Goal: Task Accomplishment & Management: Use online tool/utility

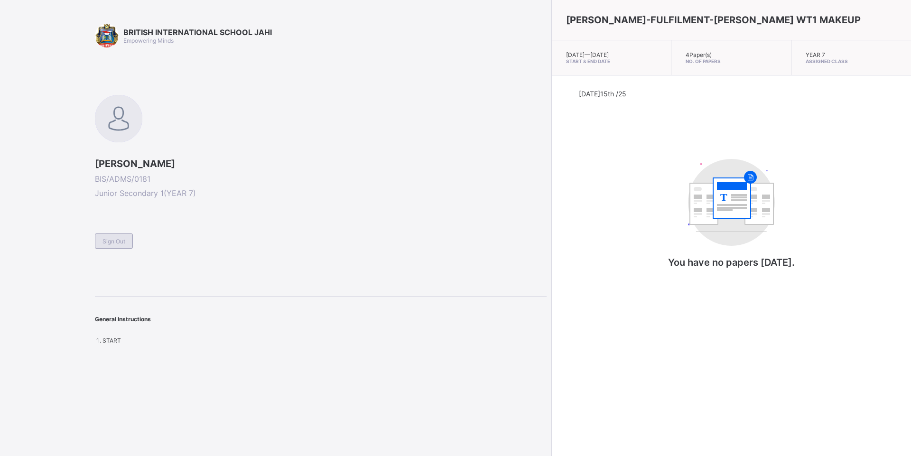
click at [107, 239] on span "Sign Out" at bounding box center [113, 241] width 23 height 7
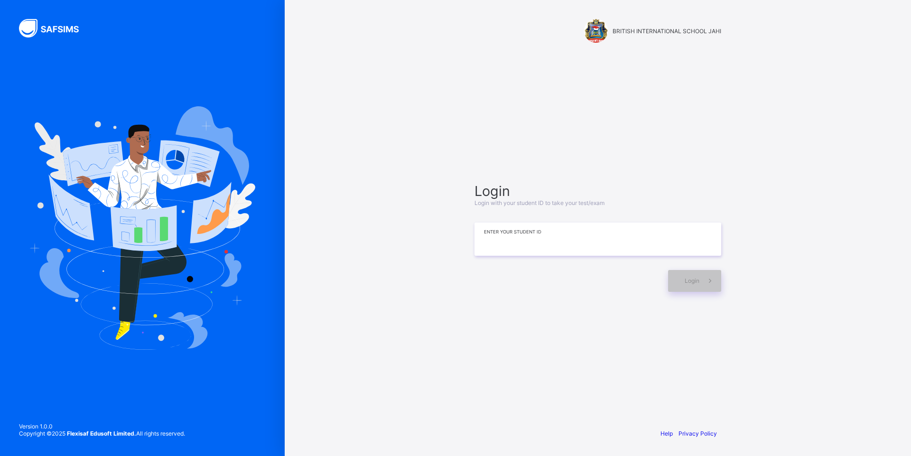
click at [541, 241] on input at bounding box center [597, 238] width 247 height 33
type input "*"
type input "**********"
click at [681, 290] on div "Login" at bounding box center [694, 281] width 53 height 22
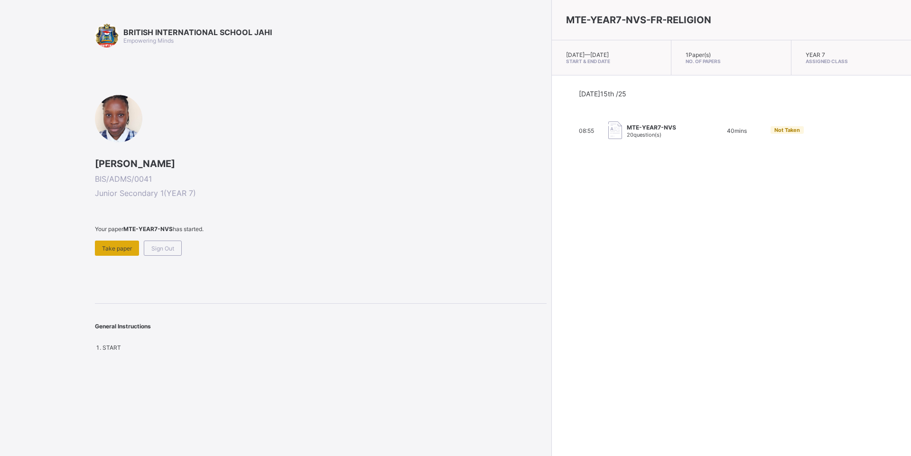
click at [106, 255] on div "Take paper" at bounding box center [117, 248] width 44 height 15
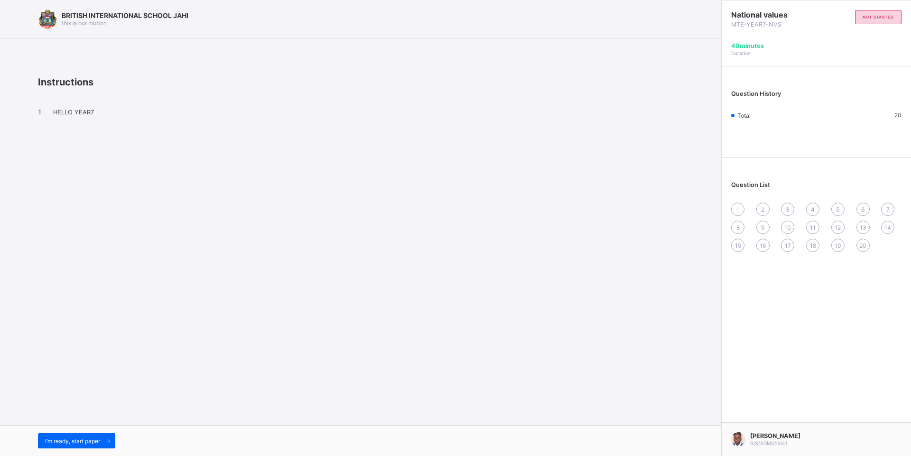
click at [111, 440] on icon at bounding box center [107, 441] width 7 height 6
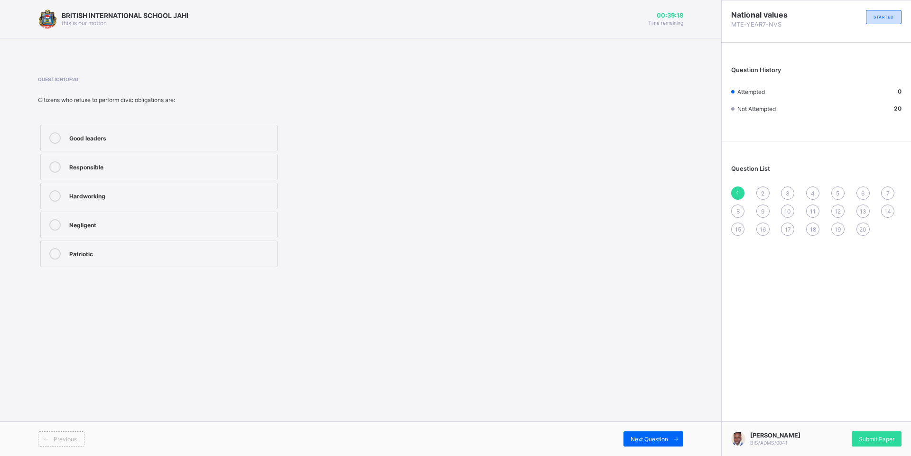
click at [168, 231] on label "Negligent" at bounding box center [158, 225] width 237 height 27
click at [665, 439] on span "Next Question" at bounding box center [648, 439] width 37 height 7
click at [127, 230] on div "Enjoying rights" at bounding box center [170, 224] width 203 height 11
click at [653, 439] on span "Next Question" at bounding box center [648, 439] width 37 height 7
click at [155, 158] on label "To build public services" at bounding box center [158, 167] width 237 height 27
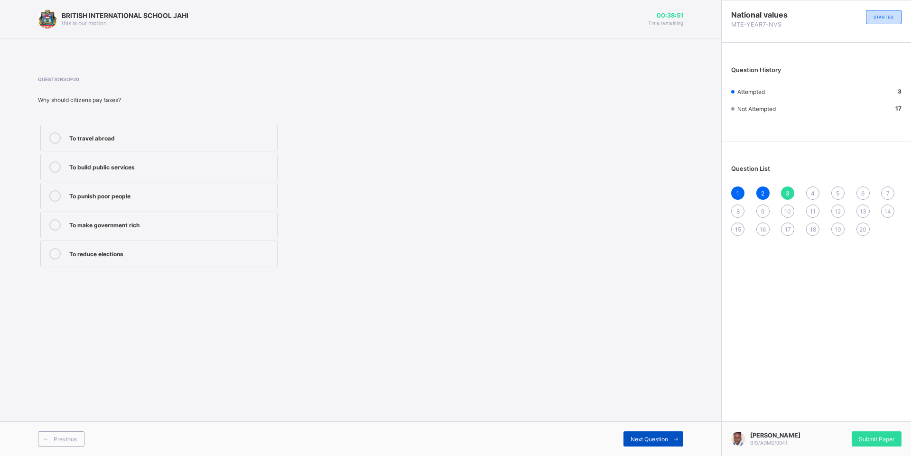
click at [646, 441] on span "Next Question" at bounding box center [648, 439] width 37 height 7
drag, startPoint x: 112, startPoint y: 195, endPoint x: 228, endPoint y: 255, distance: 130.5
click at [139, 209] on label "Obeying laws" at bounding box center [158, 196] width 237 height 27
click at [659, 440] on span "Next Question" at bounding box center [648, 439] width 37 height 7
click at [161, 163] on div "Voting" at bounding box center [170, 165] width 203 height 9
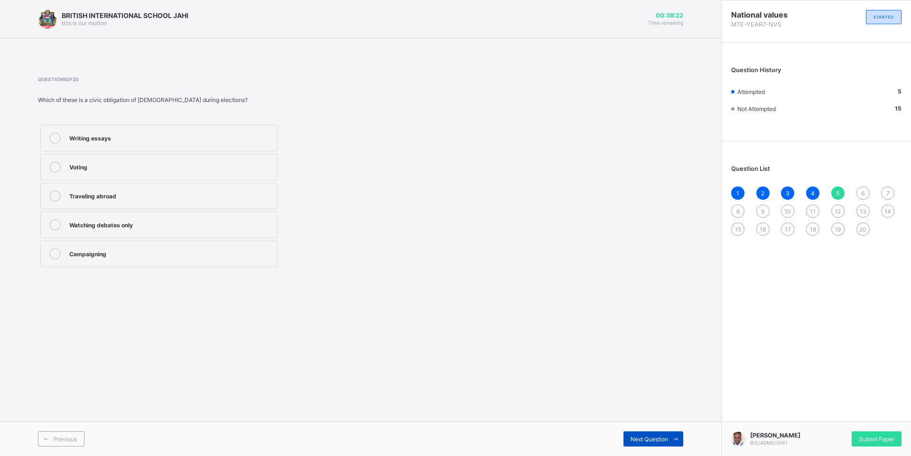
click at [649, 431] on div "Next Question" at bounding box center [653, 438] width 60 height 15
click at [157, 186] on label "Obeying national laws" at bounding box center [158, 196] width 237 height 27
click at [625, 436] on div "Next Question" at bounding box center [653, 438] width 60 height 15
click at [214, 235] on label "Defending the nation" at bounding box center [158, 225] width 237 height 27
click at [412, 262] on div "Paying tax Traveling Voting Defending the nation Reporting crimes" at bounding box center [239, 195] width 403 height 147
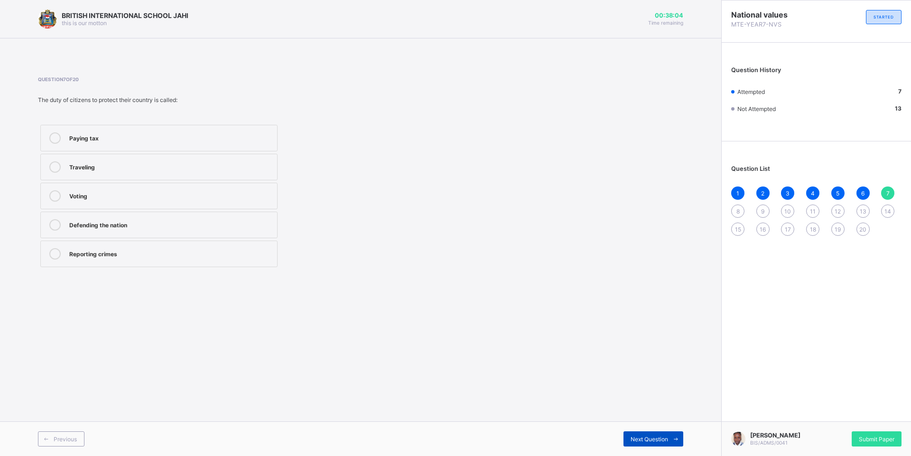
click at [679, 438] on icon at bounding box center [675, 439] width 7 height 6
click at [199, 177] on label "Playing games" at bounding box center [158, 167] width 237 height 27
click at [654, 445] on div "Next Question" at bounding box center [653, 438] width 60 height 15
click at [185, 253] on div "Provide public services" at bounding box center [170, 252] width 203 height 9
click at [643, 436] on span "Next Question" at bounding box center [648, 439] width 37 height 7
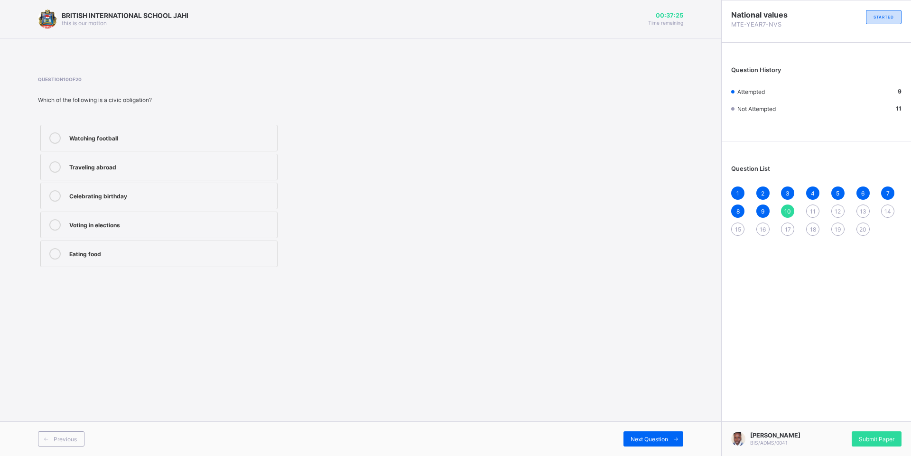
drag, startPoint x: 166, startPoint y: 227, endPoint x: 419, endPoint y: 421, distance: 318.4
click at [166, 228] on div "Voting in elections" at bounding box center [170, 223] width 203 height 9
click at [626, 432] on div "Next Question" at bounding box center [653, 438] width 60 height 15
click at [158, 224] on div "Societal value" at bounding box center [170, 223] width 203 height 9
click at [670, 434] on span at bounding box center [675, 438] width 15 height 15
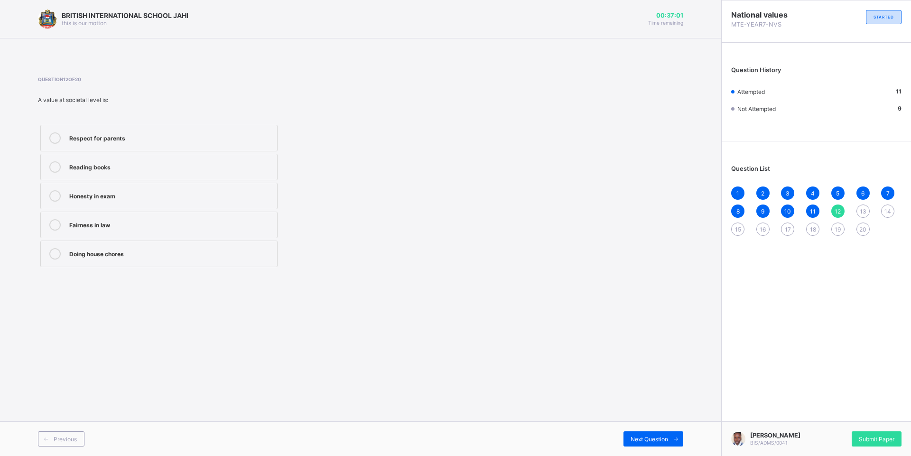
drag, startPoint x: 158, startPoint y: 138, endPoint x: 158, endPoint y: 148, distance: 10.0
click at [158, 140] on div "Respect for parents" at bounding box center [170, 136] width 203 height 9
click at [651, 436] on span "Next Question" at bounding box center [648, 439] width 37 height 7
click at [145, 169] on div "Only one person showing values" at bounding box center [170, 165] width 203 height 9
click at [211, 204] on label "Government and community promoting values" at bounding box center [158, 196] width 237 height 27
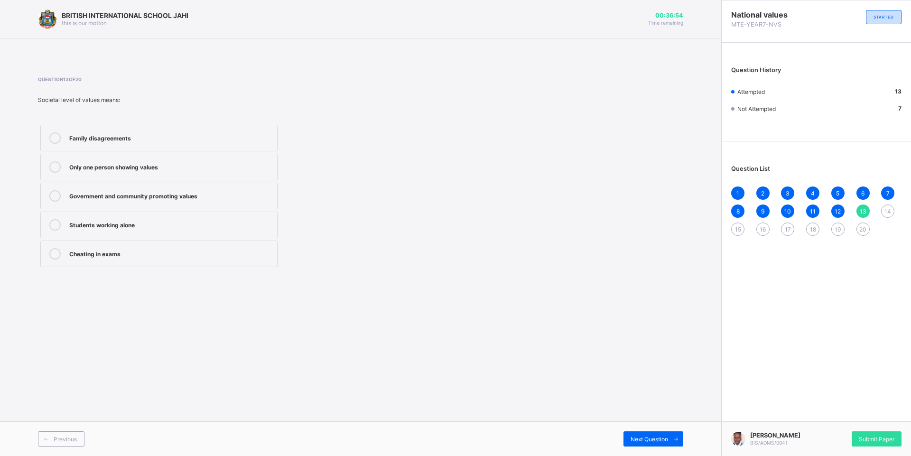
click at [208, 217] on label "Students working alone" at bounding box center [158, 225] width 237 height 27
click at [182, 264] on label "Cheating in exams" at bounding box center [158, 254] width 237 height 27
click at [169, 166] on div "Only one person showing values" at bounding box center [170, 165] width 203 height 9
click at [228, 202] on label "Government and community promoting values" at bounding box center [158, 196] width 237 height 27
click at [626, 439] on div "Next Question" at bounding box center [653, 438] width 60 height 15
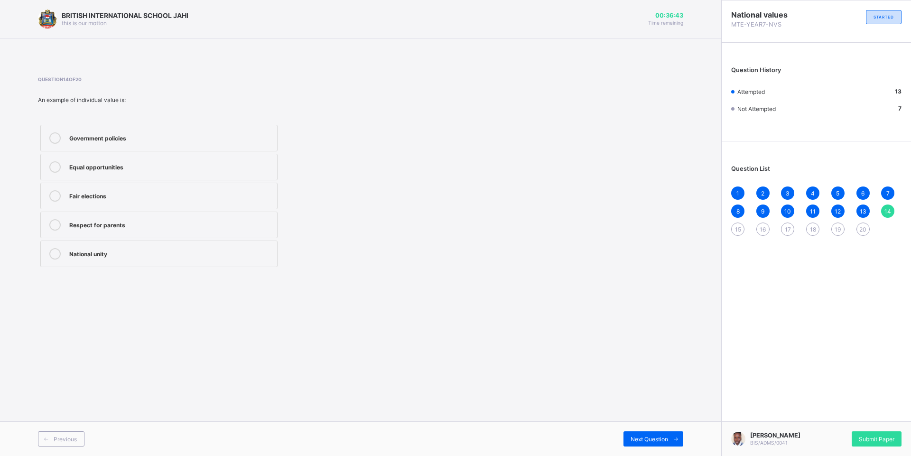
click at [147, 227] on div "Respect for parents" at bounding box center [170, 223] width 203 height 9
click at [670, 436] on span at bounding box center [675, 438] width 15 height 15
click at [261, 224] on div "Values shown by a community" at bounding box center [170, 223] width 203 height 9
click at [630, 304] on div "BRITISH INTERNATIONAL SCHOOL JAHI this is our motton 00:36:32 Time remaining Qu…" at bounding box center [360, 228] width 721 height 456
click at [626, 434] on div "Next Question" at bounding box center [653, 438] width 60 height 15
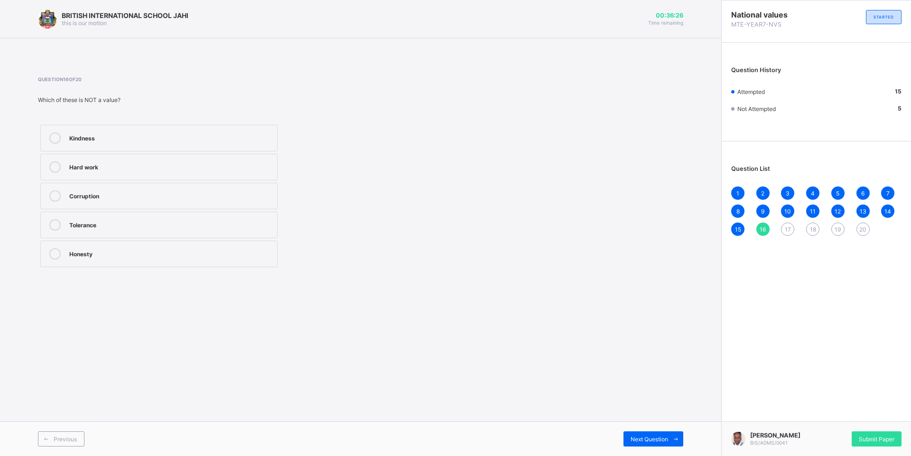
drag, startPoint x: 126, startPoint y: 196, endPoint x: 306, endPoint y: 338, distance: 228.4
click at [135, 195] on div "Corruption" at bounding box center [170, 194] width 203 height 9
click at [637, 440] on span "Next Question" at bounding box center [648, 439] width 37 height 7
click at [211, 167] on div "Keep quiet when elders are speaking" at bounding box center [170, 165] width 203 height 9
click at [669, 441] on div "Next Question" at bounding box center [653, 438] width 60 height 15
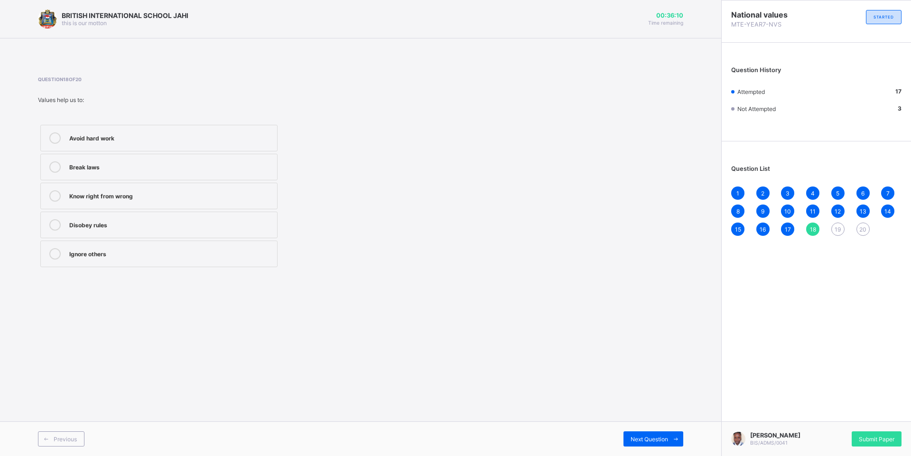
click at [139, 199] on div "Know right from wrong" at bounding box center [170, 194] width 203 height 9
click at [650, 434] on div "Next Question" at bounding box center [653, 438] width 60 height 15
click at [120, 195] on div "Honesty" at bounding box center [170, 194] width 203 height 9
click at [646, 438] on span "Next Question" at bounding box center [648, 439] width 37 height 7
click at [201, 132] on div "A belief or principle guiding behavior" at bounding box center [170, 136] width 203 height 9
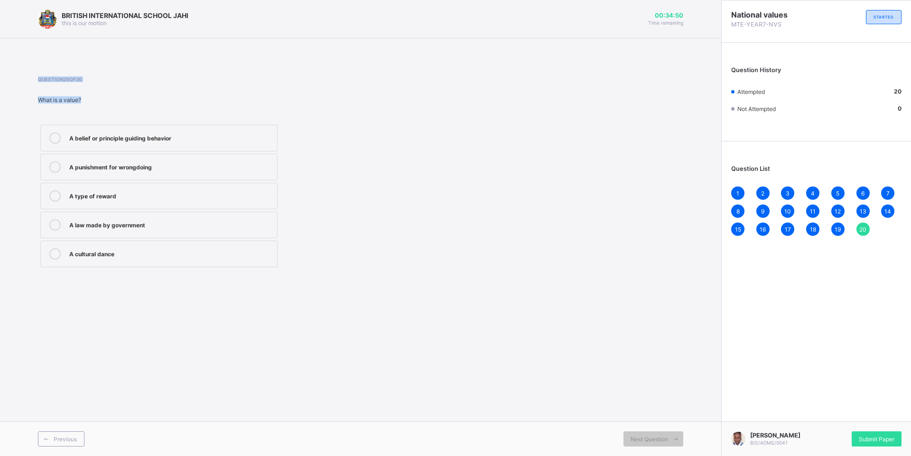
drag, startPoint x: 0, startPoint y: 131, endPoint x: 0, endPoint y: 161, distance: 29.4
click at [0, 161] on div "BRITISH INTERNATIONAL SCHOOL JAHI this is our motton 00:34:50 Time remaining Qu…" at bounding box center [360, 228] width 721 height 456
click at [343, 189] on div "A belief or principle guiding behavior A punishment for wrongdoing A type of re…" at bounding box center [239, 195] width 403 height 147
click at [889, 437] on span "Submit Paper" at bounding box center [877, 439] width 36 height 7
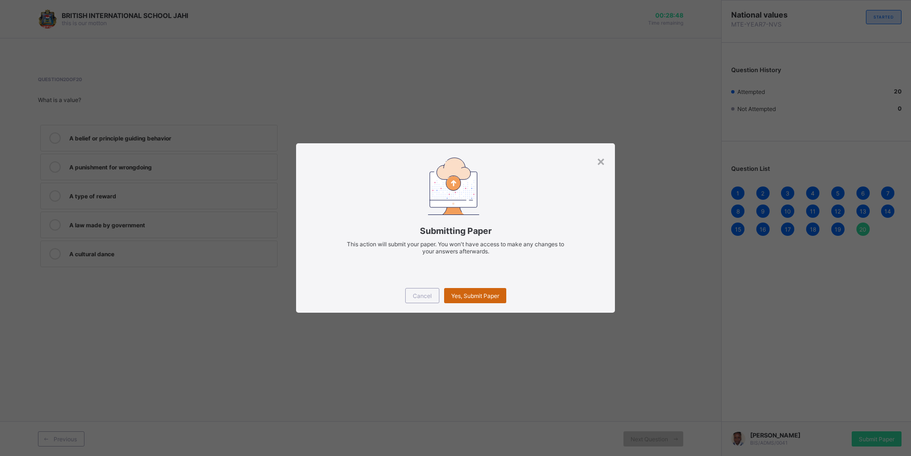
click at [476, 293] on span "Yes, Submit Paper" at bounding box center [475, 295] width 48 height 7
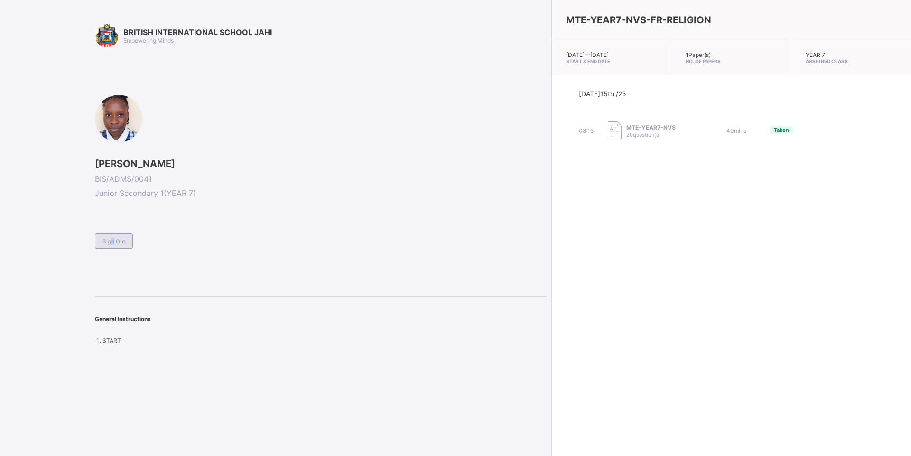
click at [110, 243] on span "Sign Out" at bounding box center [113, 241] width 23 height 7
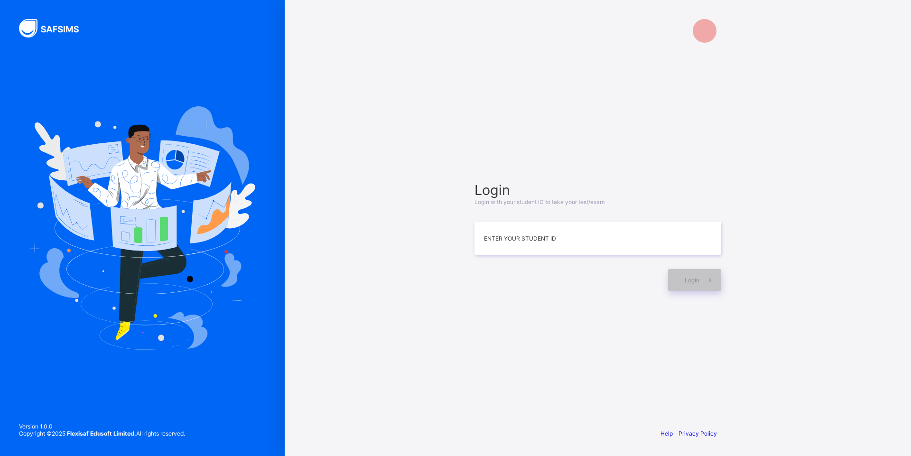
click at [460, 137] on div "Login Login with your student ID to take your test/exam Enter your Student ID L…" at bounding box center [597, 228] width 285 height 456
click at [501, 235] on input at bounding box center [597, 238] width 247 height 33
type input "*"
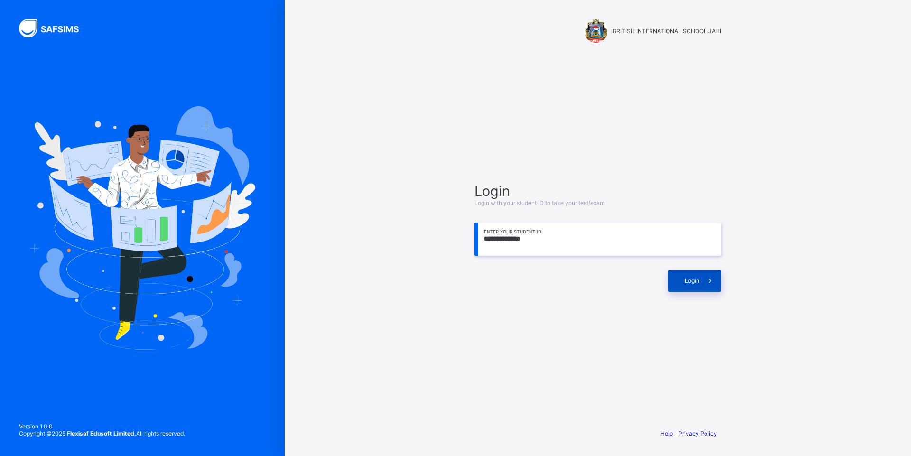
type input "**********"
click at [698, 284] on div "Login" at bounding box center [694, 281] width 53 height 22
click at [690, 282] on span "Login" at bounding box center [692, 280] width 15 height 7
click at [667, 325] on div "**********" at bounding box center [598, 237] width 266 height 329
click at [695, 283] on span "Login" at bounding box center [692, 280] width 15 height 7
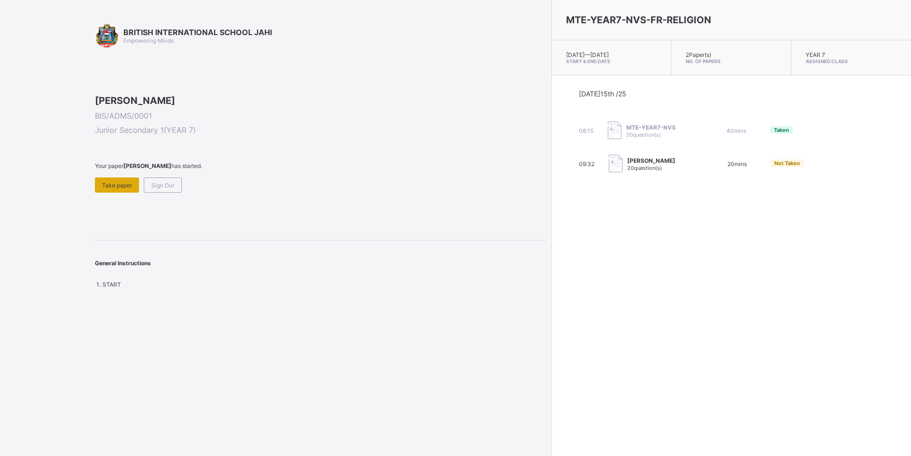
click at [124, 193] on div "Take paper" at bounding box center [117, 184] width 44 height 15
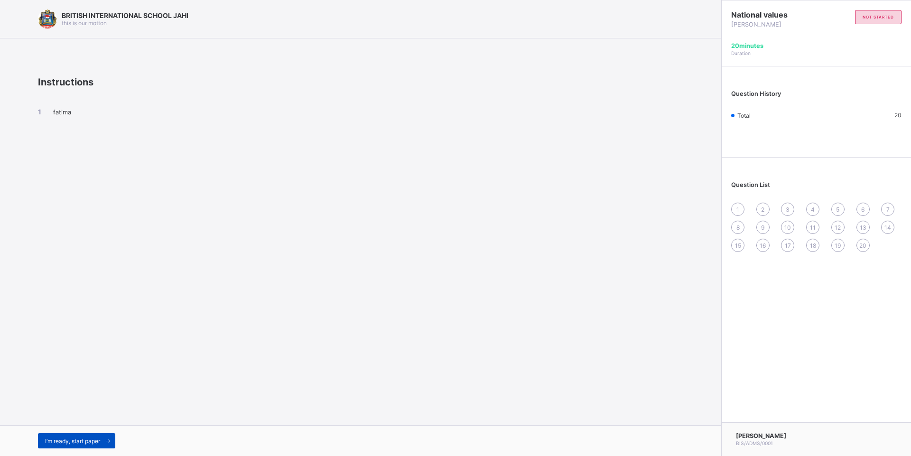
click at [62, 436] on div "I’m ready, start paper" at bounding box center [76, 440] width 77 height 15
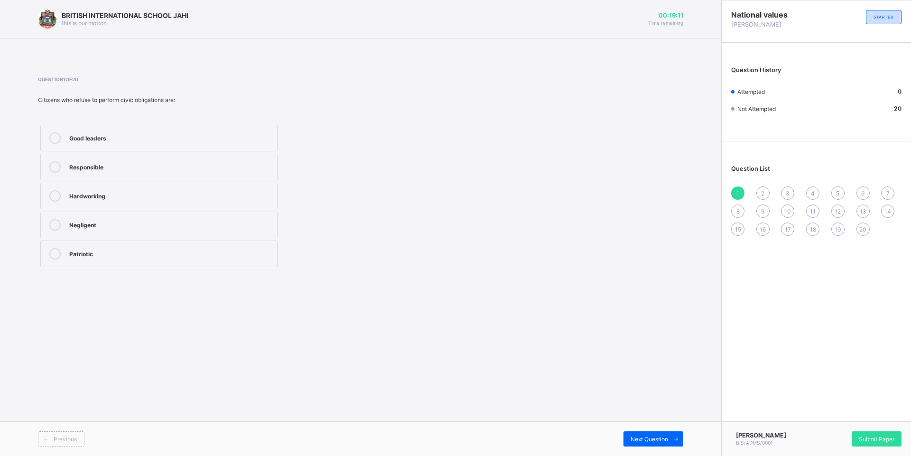
click at [108, 229] on div "Negligent" at bounding box center [170, 224] width 203 height 11
click at [762, 195] on span "2" at bounding box center [762, 193] width 3 height 7
click at [106, 196] on div "Defending the country" at bounding box center [170, 194] width 203 height 9
drag, startPoint x: 106, startPoint y: 196, endPoint x: 150, endPoint y: 196, distance: 44.1
click at [150, 196] on div "Defending the country" at bounding box center [170, 194] width 203 height 9
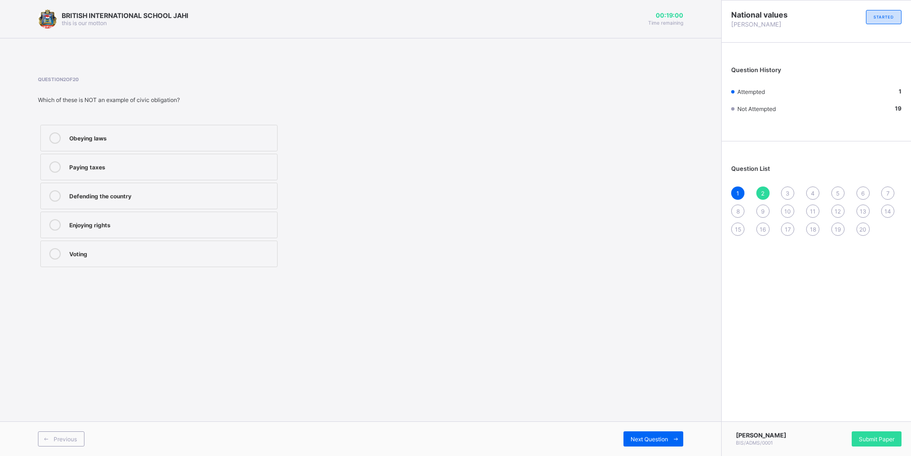
click at [787, 193] on span "3" at bounding box center [788, 193] width 4 height 7
click div "To build public services"
click at [816, 191] on div "4" at bounding box center [812, 192] width 13 height 13
click div "Obeying laws"
click at [839, 190] on span "5" at bounding box center [837, 193] width 3 height 7
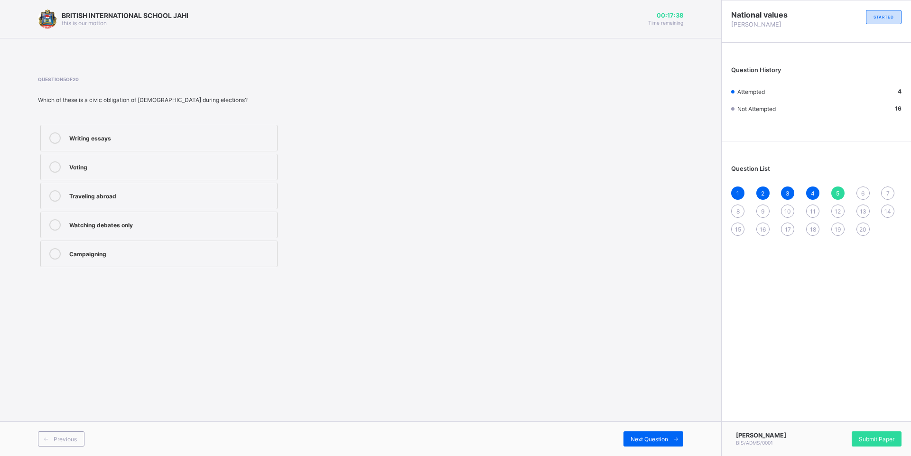
click at [168, 168] on div "Voting" at bounding box center [170, 165] width 203 height 9
click at [862, 196] on span "6" at bounding box center [862, 193] width 3 height 7
click at [119, 199] on div "Obeying national laws" at bounding box center [170, 194] width 203 height 9
click at [881, 195] on div "7" at bounding box center [887, 192] width 13 height 13
click at [220, 256] on div "Reporting crimes" at bounding box center [170, 252] width 203 height 9
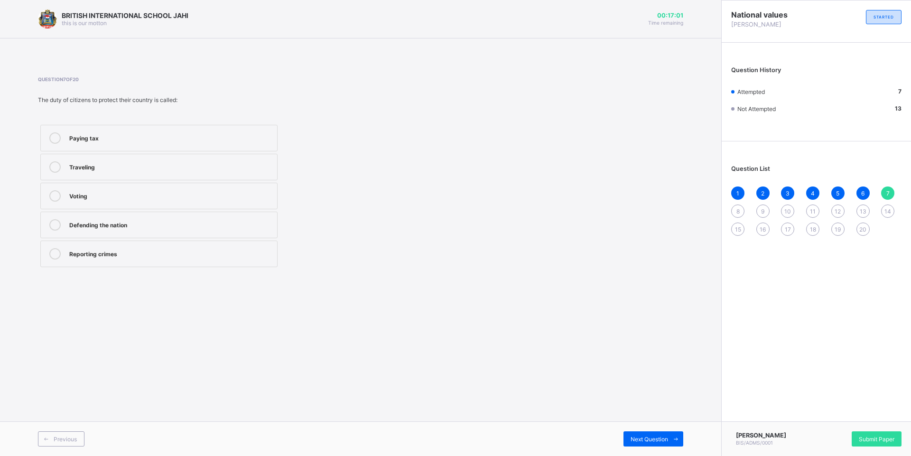
click at [737, 211] on span "8" at bounding box center [737, 211] width 3 height 7
click at [118, 228] on div "Obeying laws" at bounding box center [170, 223] width 203 height 9
click at [736, 191] on span "1" at bounding box center [737, 193] width 3 height 7
click at [764, 191] on span "2" at bounding box center [762, 193] width 3 height 7
click at [785, 193] on div "3" at bounding box center [787, 192] width 13 height 13
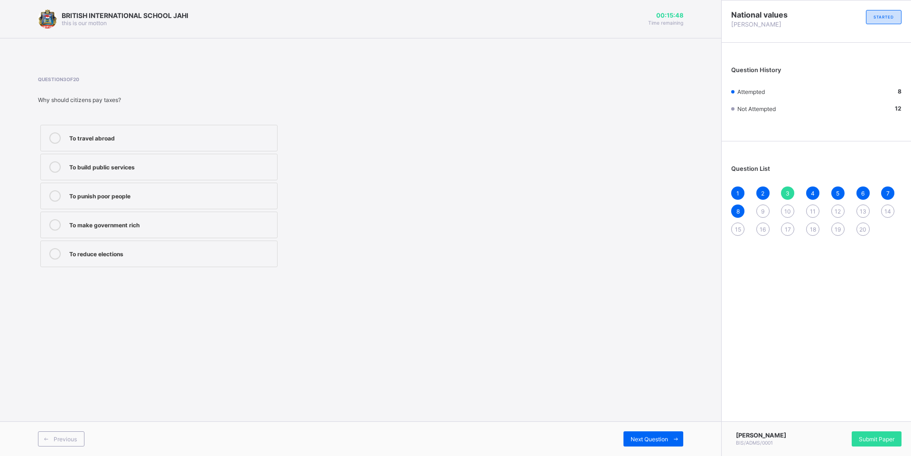
click at [819, 191] on div "1 2 3 4 5 6 7 8 9 10 11 12 13 14 15 16 17 18 19 20" at bounding box center [816, 210] width 170 height 49
click at [815, 191] on div "4" at bounding box center [812, 192] width 13 height 13
click at [834, 188] on div "5" at bounding box center [837, 192] width 13 height 13
click at [859, 191] on div "6" at bounding box center [862, 192] width 13 height 13
click at [889, 192] on span "7" at bounding box center [887, 193] width 3 height 7
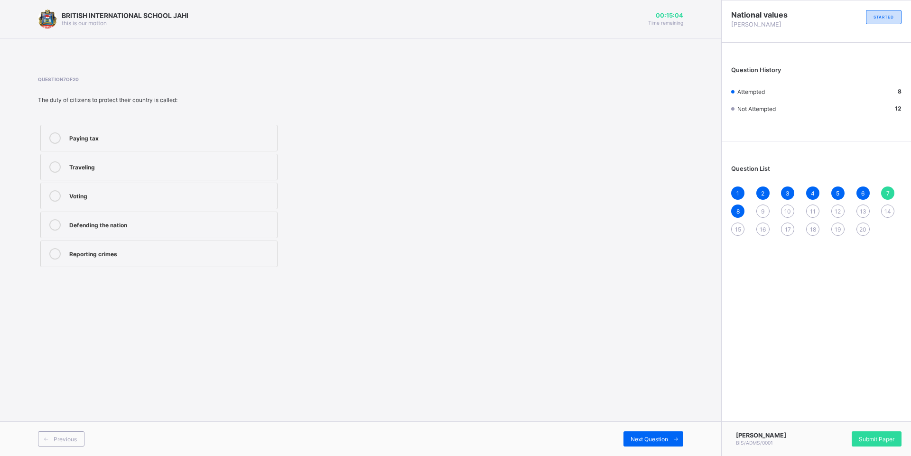
click at [80, 224] on div "Defending the nation" at bounding box center [170, 223] width 203 height 9
click at [737, 210] on span "8" at bounding box center [737, 211] width 3 height 7
click at [760, 206] on div "9" at bounding box center [762, 210] width 13 height 13
click at [733, 207] on div "8" at bounding box center [737, 210] width 13 height 13
click at [86, 258] on div "Reporting crimes" at bounding box center [170, 253] width 203 height 11
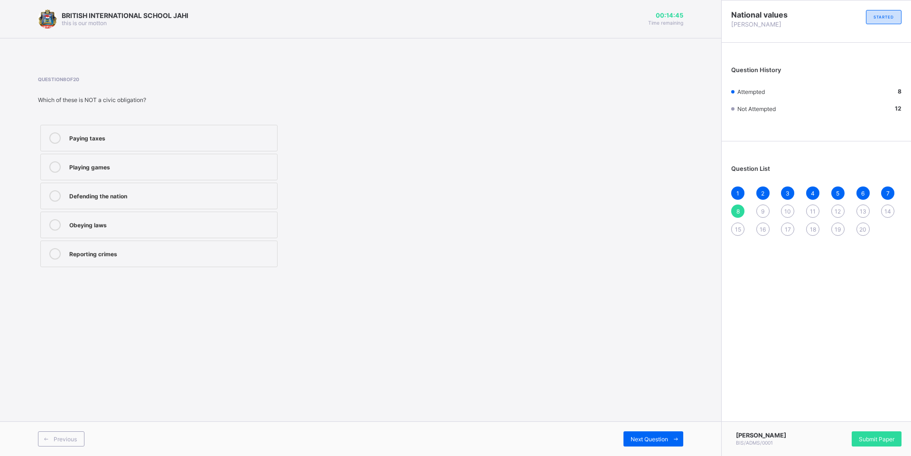
click at [764, 212] on span "9" at bounding box center [762, 211] width 3 height 7
click at [176, 256] on div "Provide public services" at bounding box center [170, 252] width 203 height 9
click at [785, 210] on span "10" at bounding box center [787, 211] width 7 height 7
click at [100, 218] on label "Voting in elections" at bounding box center [158, 225] width 237 height 27
click at [813, 207] on div "11" at bounding box center [812, 210] width 13 height 13
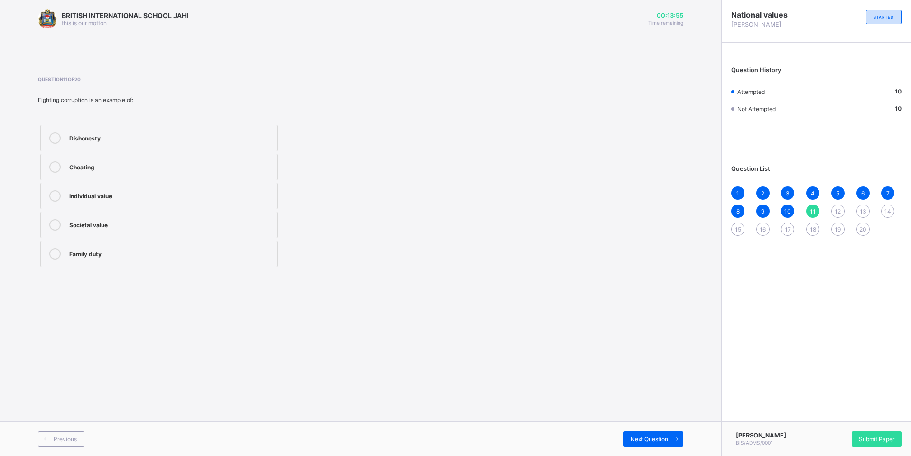
click at [787, 209] on span "10" at bounding box center [787, 211] width 7 height 7
drag, startPoint x: 811, startPoint y: 204, endPoint x: 813, endPoint y: 210, distance: 6.0
click at [813, 210] on div "11" at bounding box center [812, 210] width 13 height 13
click at [115, 135] on div "Dishonesty" at bounding box center [170, 136] width 203 height 9
click at [842, 210] on div "12" at bounding box center [837, 210] width 13 height 13
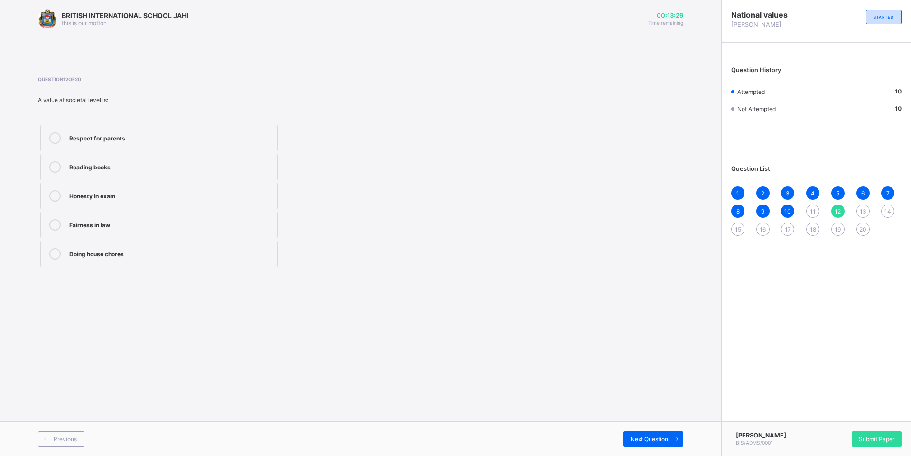
click at [817, 208] on div "11" at bounding box center [812, 210] width 13 height 13
click at [140, 139] on div "Dishonesty" at bounding box center [170, 136] width 203 height 9
click at [838, 209] on span "12" at bounding box center [837, 211] width 6 height 7
click at [805, 211] on div "1 2 3 4 5 6 7 8 9 10 11 12 13 14 15 16 17 18 19 20" at bounding box center [816, 210] width 170 height 49
click at [817, 210] on div "11" at bounding box center [812, 210] width 13 height 13
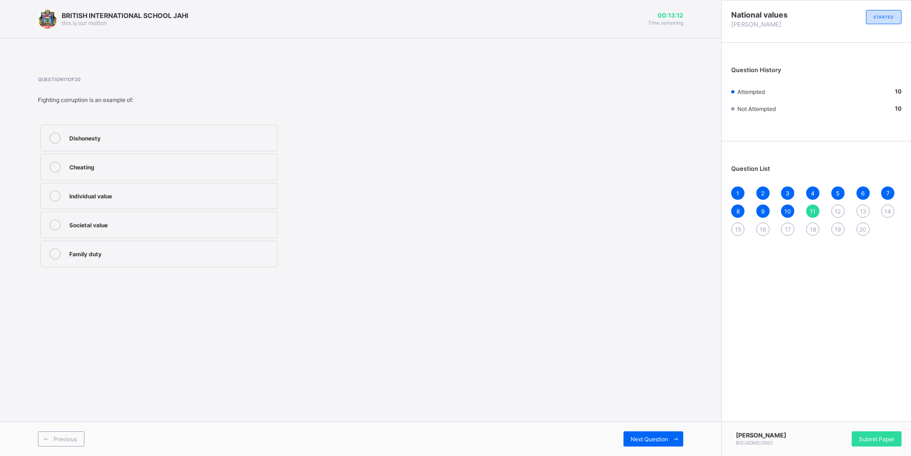
click at [262, 133] on div "Dishonesty" at bounding box center [170, 136] width 203 height 9
click at [809, 210] on div "11" at bounding box center [812, 210] width 13 height 13
drag, startPoint x: 813, startPoint y: 201, endPoint x: 815, endPoint y: 211, distance: 10.1
click at [815, 211] on div "1 2 3 4 5 6 7 8 9 10 11 12 13 14 15 16 17 18 19 20" at bounding box center [816, 210] width 170 height 49
click at [838, 213] on span "12" at bounding box center [837, 211] width 6 height 7
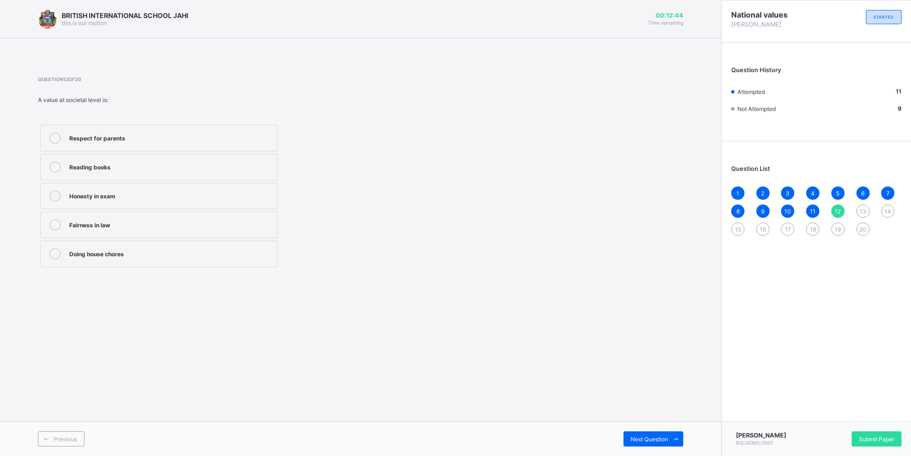
click at [101, 138] on div "Respect for parents" at bounding box center [170, 136] width 203 height 9
click at [862, 213] on span "13" at bounding box center [863, 211] width 7 height 7
click at [167, 157] on label "Only one person showing values" at bounding box center [158, 167] width 237 height 27
click at [146, 199] on div "Government and community promoting values" at bounding box center [170, 194] width 203 height 9
click at [890, 208] on span "14" at bounding box center [887, 211] width 7 height 7
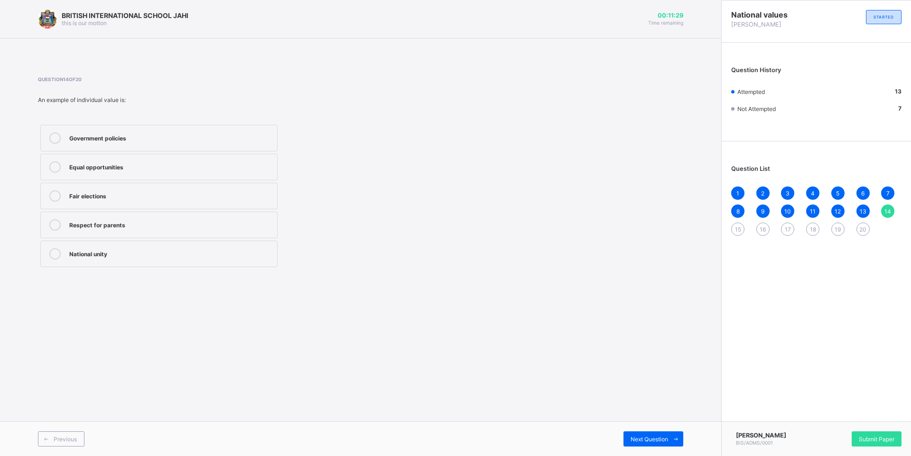
click at [152, 197] on div "Fair elections" at bounding box center [170, 194] width 203 height 9
click at [131, 256] on div "National unity" at bounding box center [170, 252] width 203 height 9
click at [746, 231] on div "1 2 3 4 5 6 7 8 9 10 11 12 13 14 15 16 17 18 19 20" at bounding box center [816, 210] width 170 height 49
click at [732, 225] on div "15" at bounding box center [737, 228] width 13 height 13
click at [173, 196] on div "Government policies" at bounding box center [170, 194] width 203 height 9
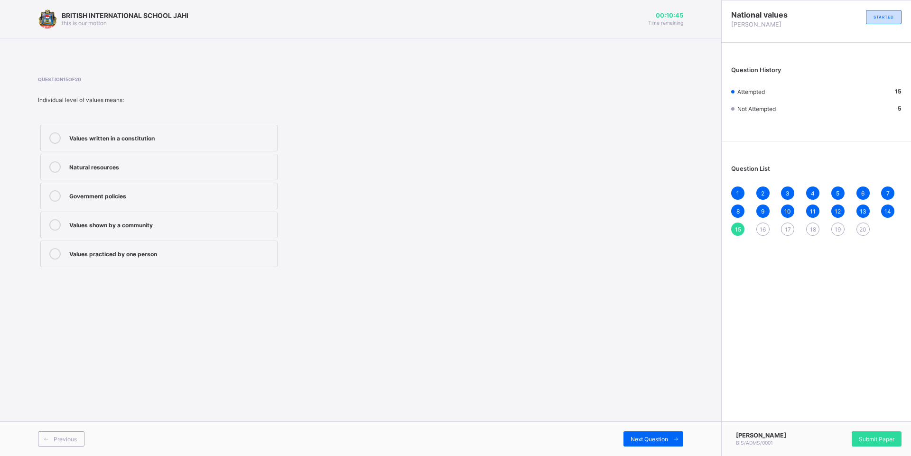
click at [760, 228] on span "16" at bounding box center [763, 229] width 6 height 7
click at [145, 193] on div "Corruption" at bounding box center [170, 194] width 203 height 9
click at [789, 225] on div "17" at bounding box center [787, 228] width 13 height 13
click at [125, 174] on label "Keep quiet when elders are speaking" at bounding box center [158, 167] width 237 height 27
click at [803, 226] on div "1 2 3 4 5 6 7 8 9 10 11 12 13 14 15 16 17 18 19 20" at bounding box center [816, 210] width 170 height 49
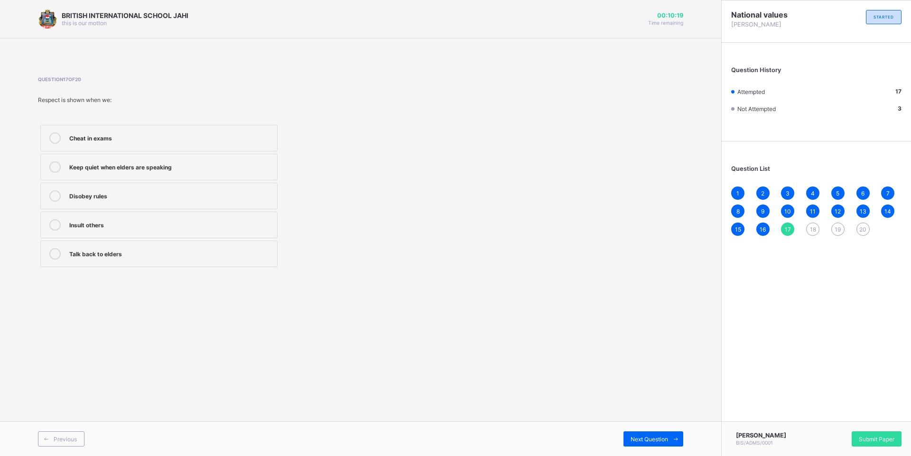
click at [816, 228] on span "18" at bounding box center [813, 229] width 6 height 7
click at [123, 205] on label "Know right from wrong" at bounding box center [158, 196] width 237 height 27
drag, startPoint x: 840, startPoint y: 232, endPoint x: 840, endPoint y: 227, distance: 5.2
click at [840, 227] on span "19" at bounding box center [837, 229] width 6 height 7
click at [131, 197] on div "Honesty" at bounding box center [170, 194] width 203 height 9
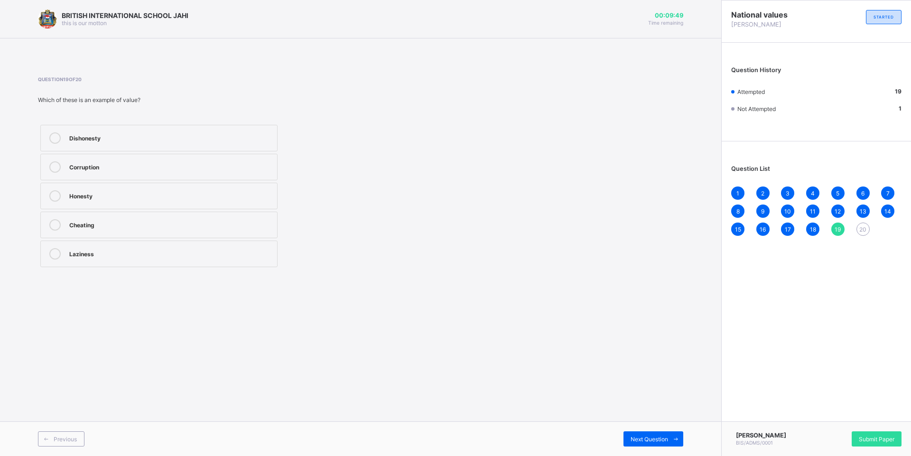
click at [892, 234] on div "1 2 3 4 5 6 7 8 9 10 11 12 13 14 15 16 17 18 19 20" at bounding box center [816, 210] width 170 height 49
click at [866, 227] on div "20" at bounding box center [862, 228] width 13 height 13
click at [163, 166] on div "A punishment for wrongdoing" at bounding box center [170, 165] width 203 height 9
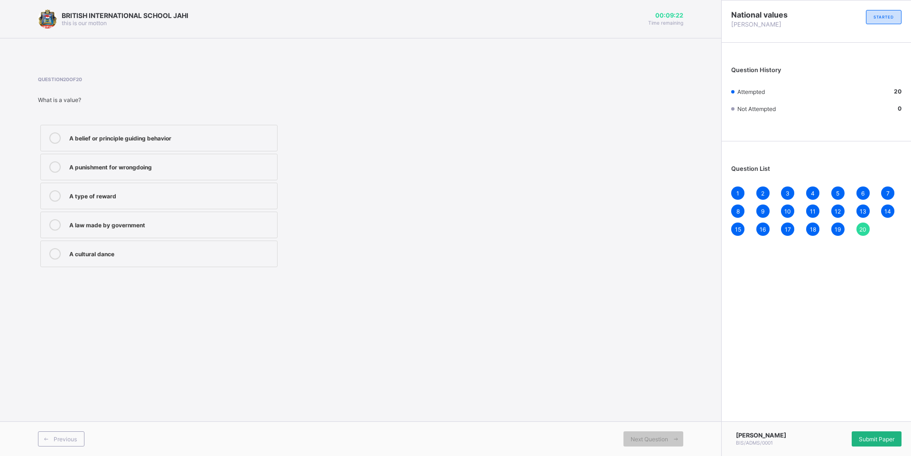
click at [883, 436] on span "Submit Paper" at bounding box center [877, 439] width 36 height 7
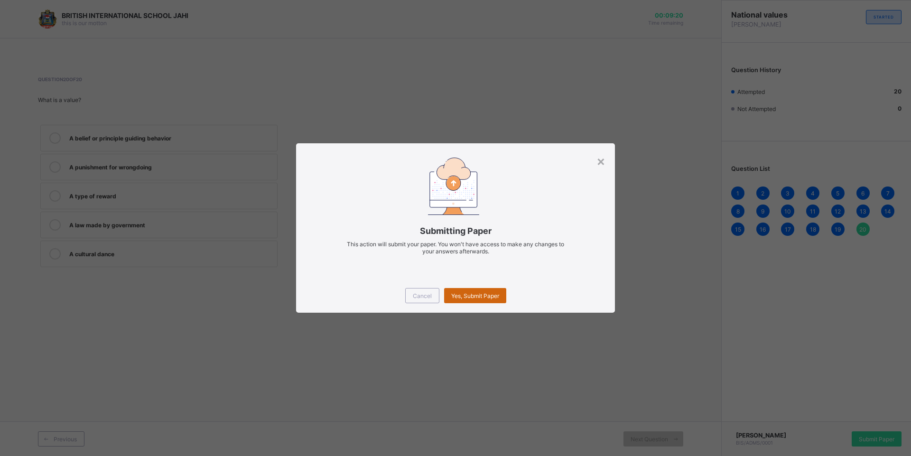
click at [474, 296] on span "Yes, Submit Paper" at bounding box center [475, 295] width 48 height 7
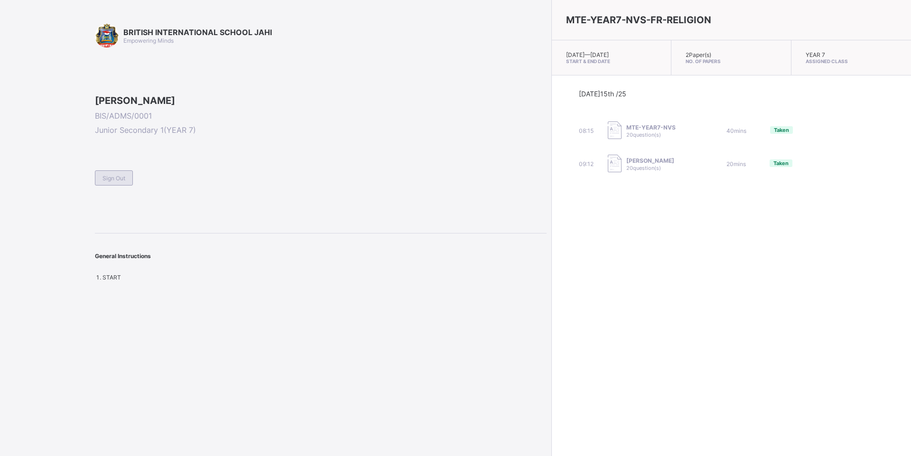
click at [126, 185] on div "Sign Out" at bounding box center [114, 177] width 38 height 15
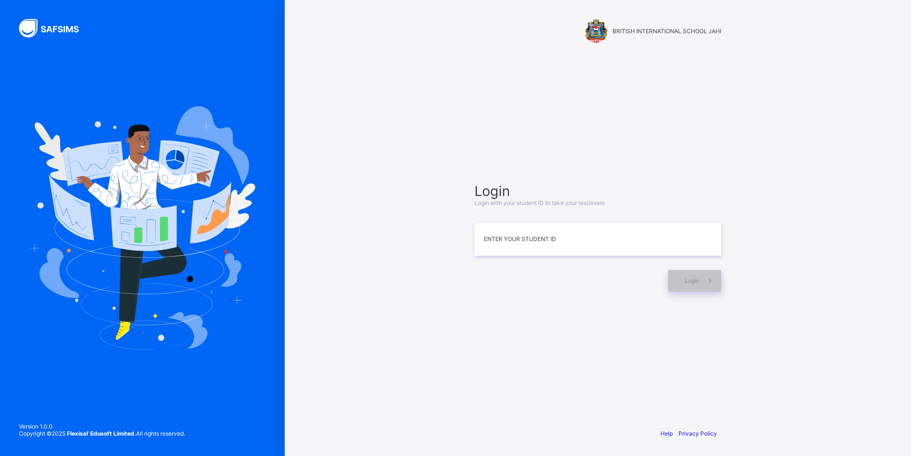
click at [302, 82] on div "BRITISH INTERNATIONAL SCHOOL JAHI Login Login with your student ID to take your…" at bounding box center [598, 228] width 626 height 456
click at [507, 339] on div "Login Login with your student ID to take your test/exam Enter your Student ID L…" at bounding box center [598, 237] width 266 height 329
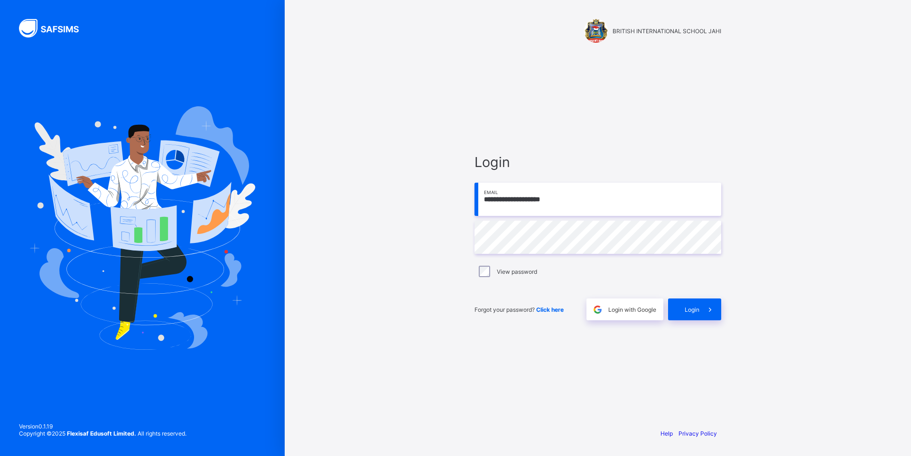
type input "**********"
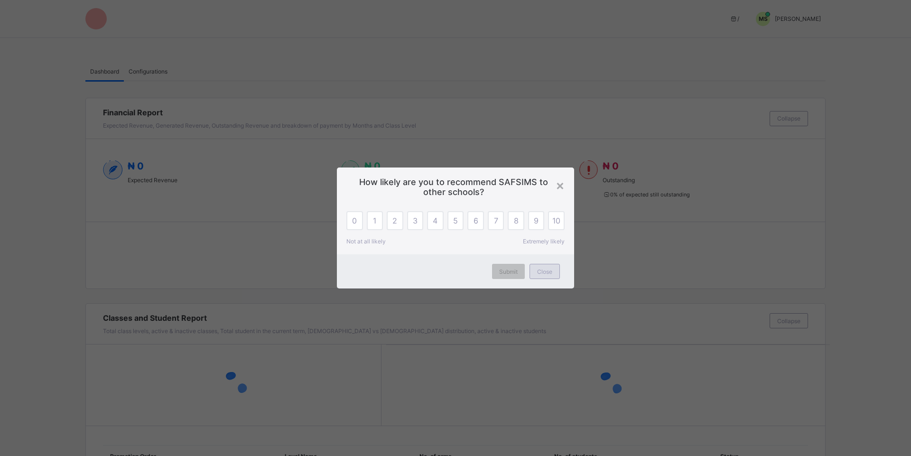
click at [536, 269] on div "Close" at bounding box center [544, 271] width 30 height 15
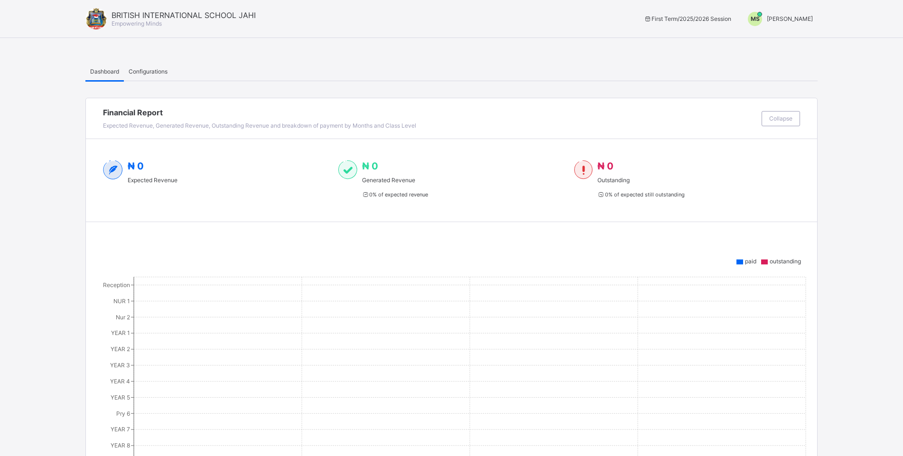
click at [802, 16] on span "MAHMUD SHETIMA" at bounding box center [790, 18] width 46 height 7
click at [774, 27] on span "Switch to Admin View" at bounding box center [781, 22] width 72 height 10
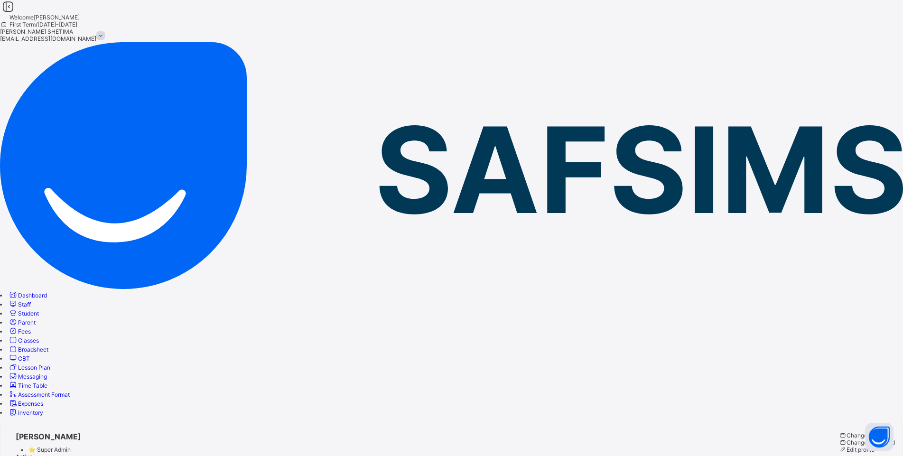
click at [39, 310] on span "Student" at bounding box center [28, 313] width 21 height 7
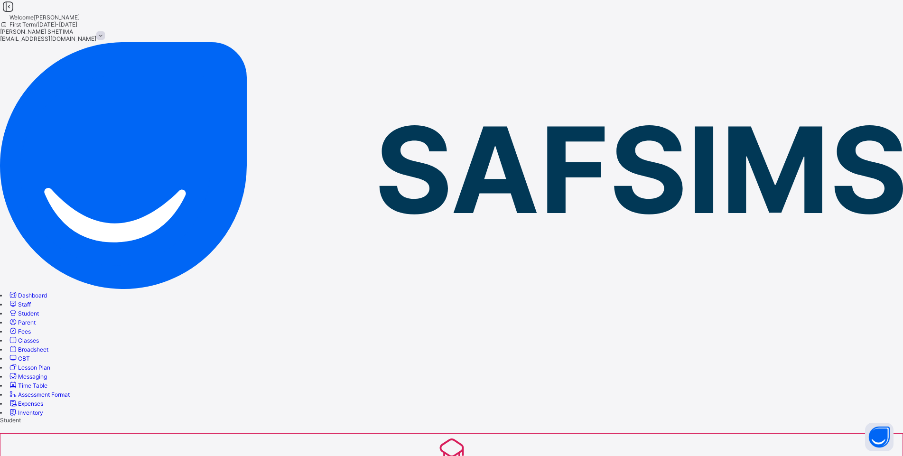
click at [30, 355] on span "CBT" at bounding box center [24, 358] width 12 height 7
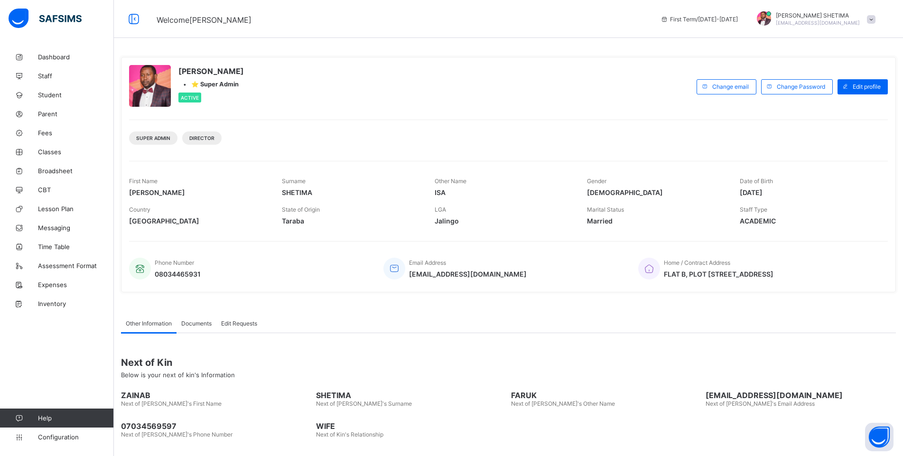
click at [875, 20] on span at bounding box center [871, 19] width 9 height 9
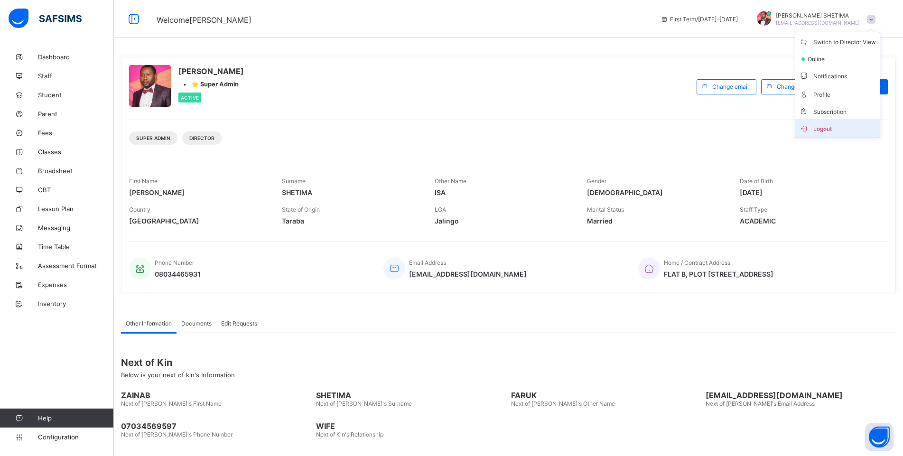
click at [834, 129] on span "Logout" at bounding box center [837, 128] width 77 height 11
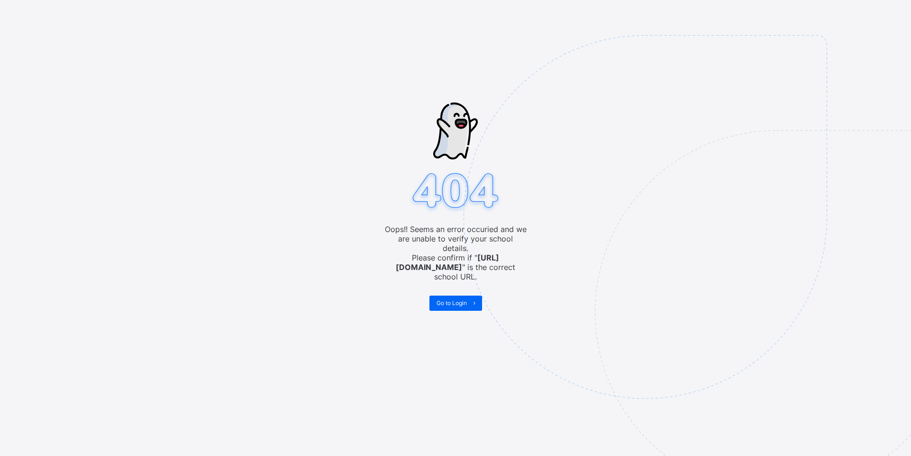
click at [668, 383] on img at bounding box center [710, 264] width 495 height 459
click at [764, 307] on img at bounding box center [710, 264] width 495 height 459
click at [666, 155] on img at bounding box center [710, 264] width 495 height 459
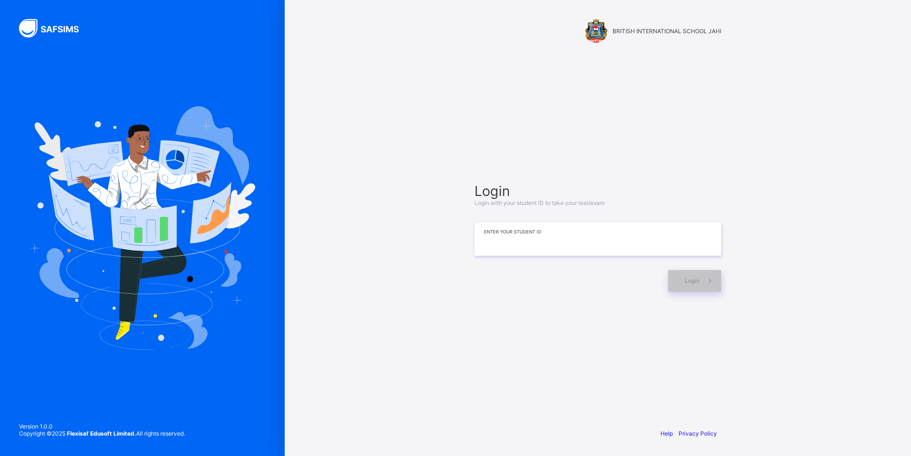
click at [499, 238] on input at bounding box center [597, 238] width 247 height 33
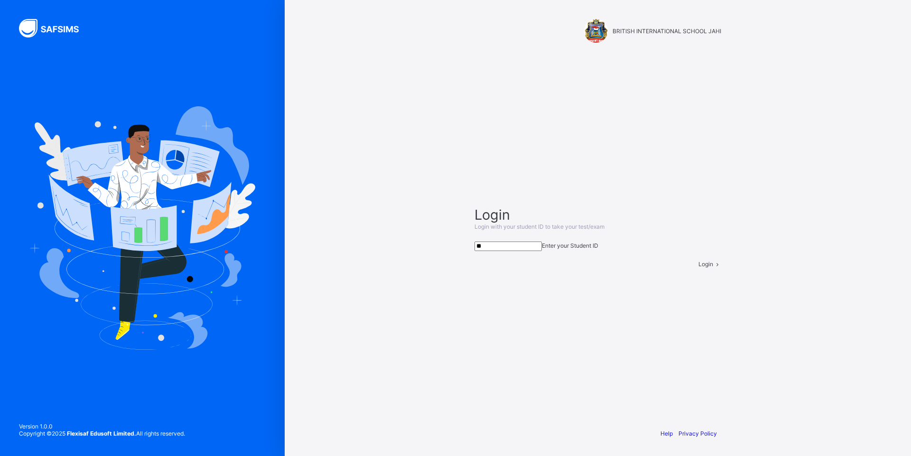
type input "*"
